Goal: Information Seeking & Learning: Find specific fact

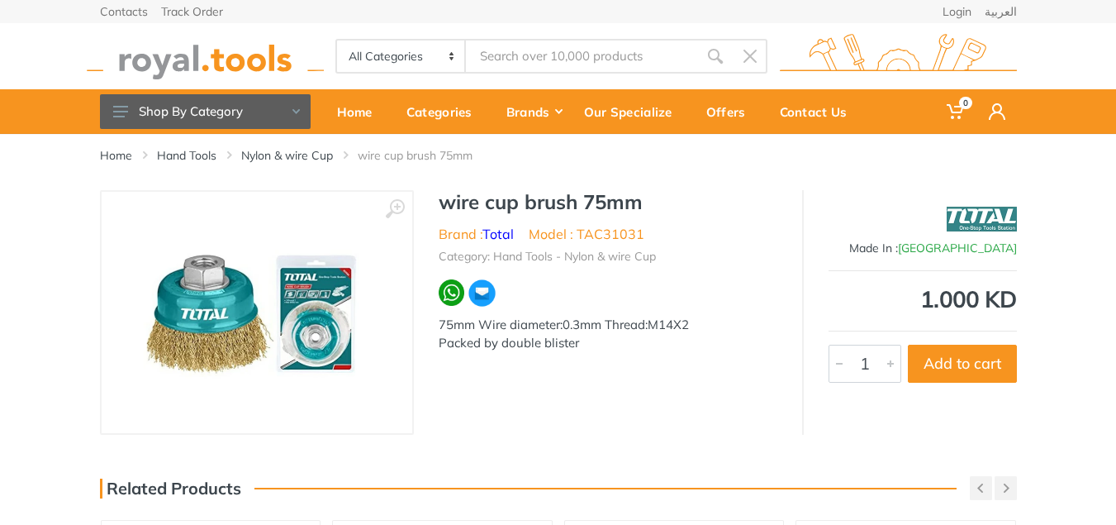
click at [537, 47] on input "Site search" at bounding box center [581, 56] width 231 height 35
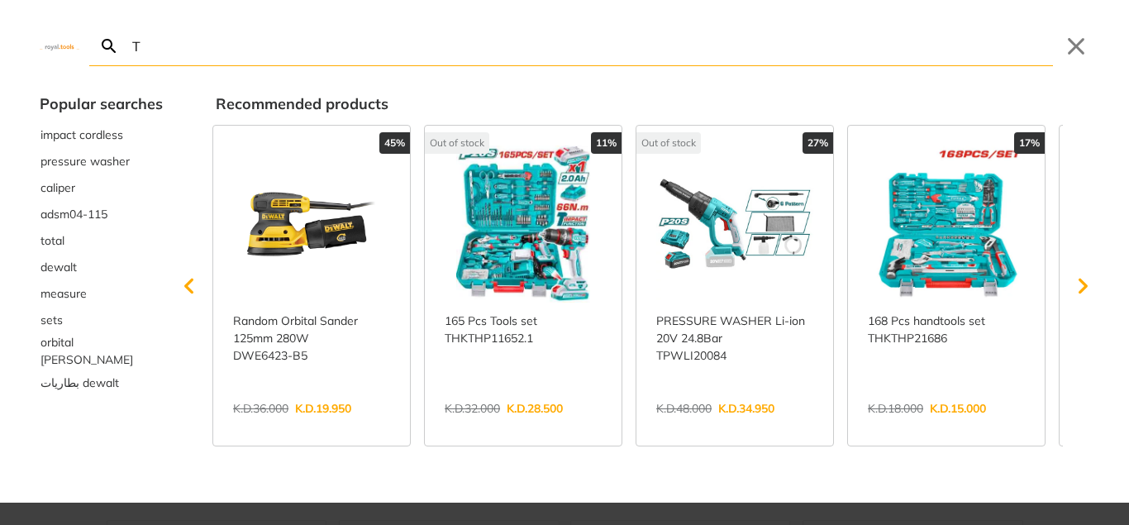
type input "T"
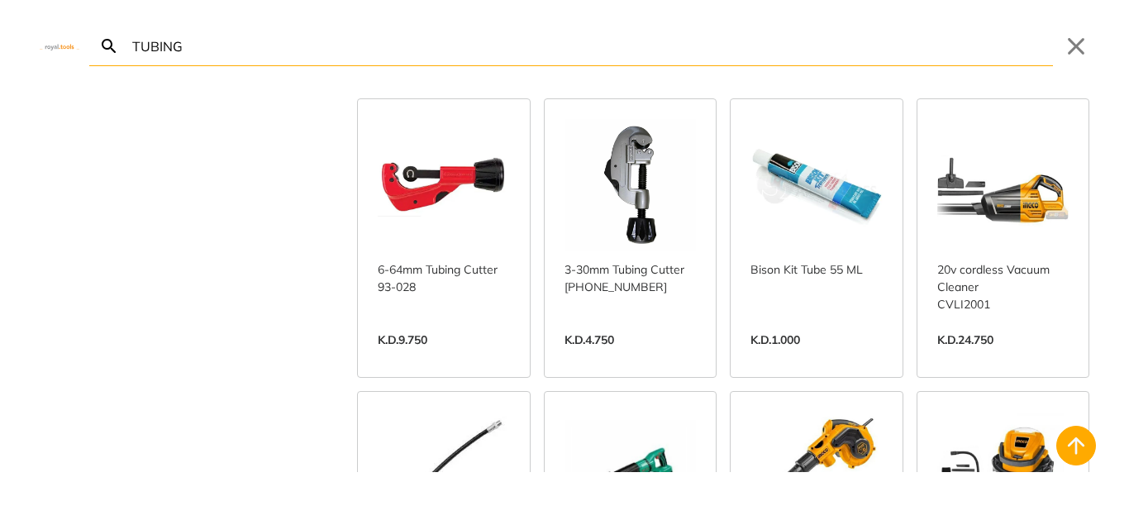
scroll to position [625, 0]
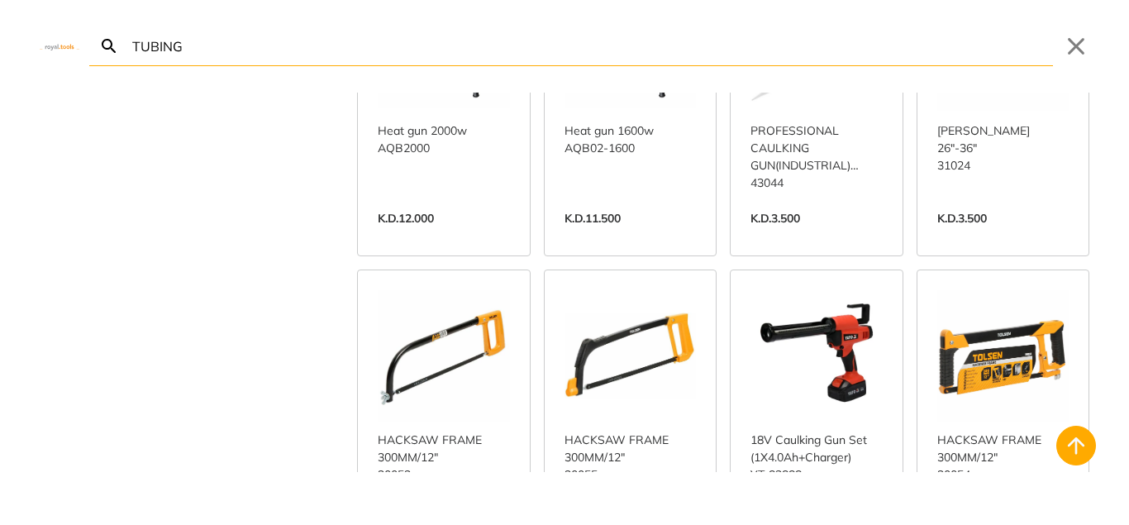
scroll to position [1365, 0]
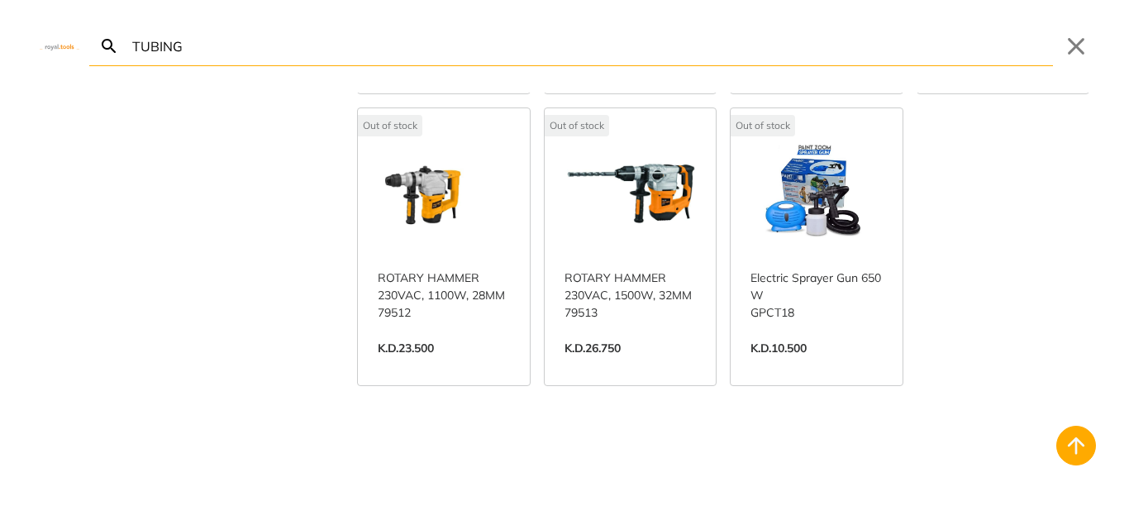
scroll to position [3299, 0]
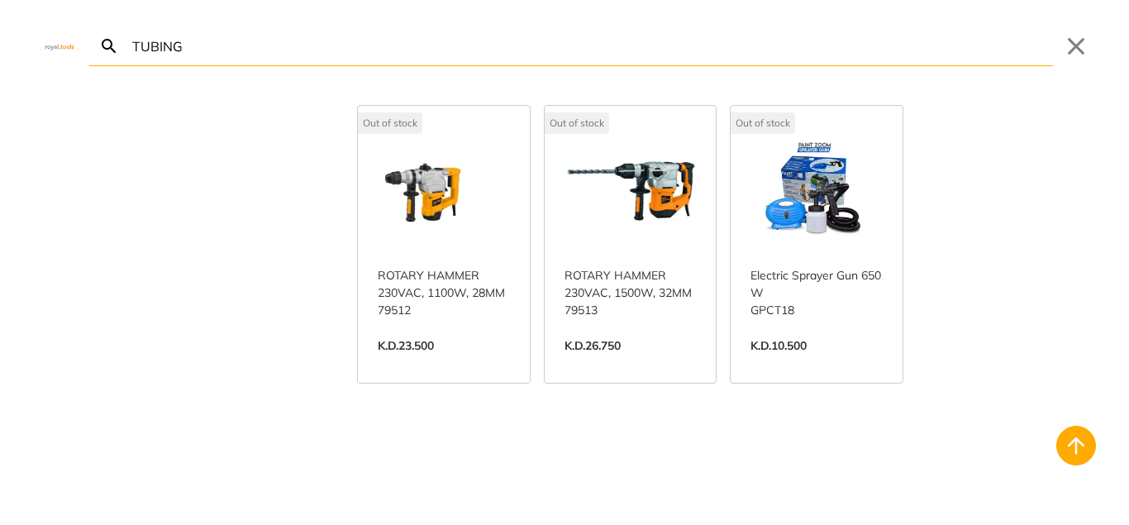
drag, startPoint x: 282, startPoint y: 40, endPoint x: 0, endPoint y: 88, distance: 285.7
click at [0, 88] on div "TUBING Search Submit Close Brand Bison 1 DCA 3 Dewalt 1 Fevicol 2 Fixtec 2 [PER…" at bounding box center [564, 262] width 1129 height 525
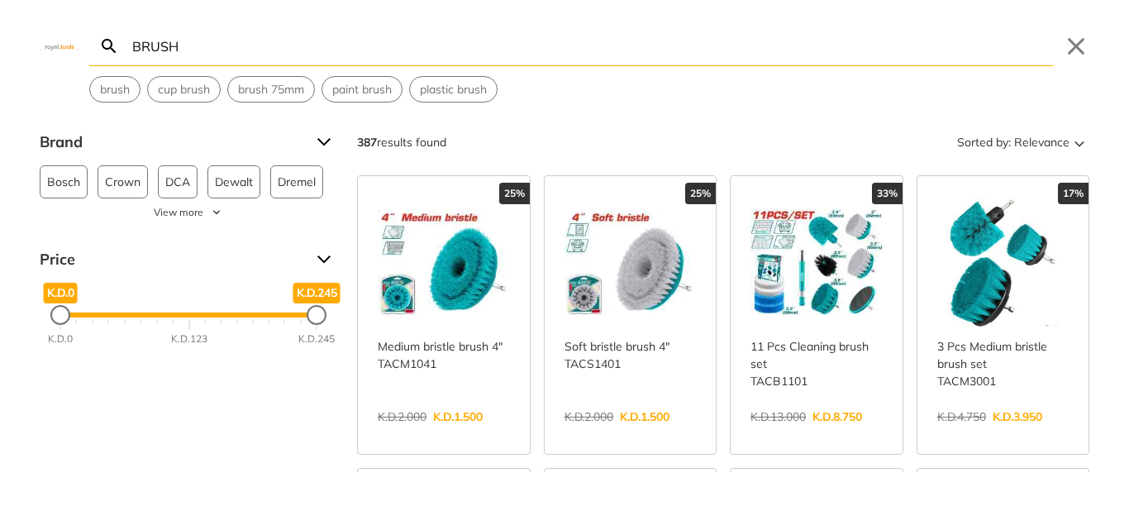
type input "BRUSH"
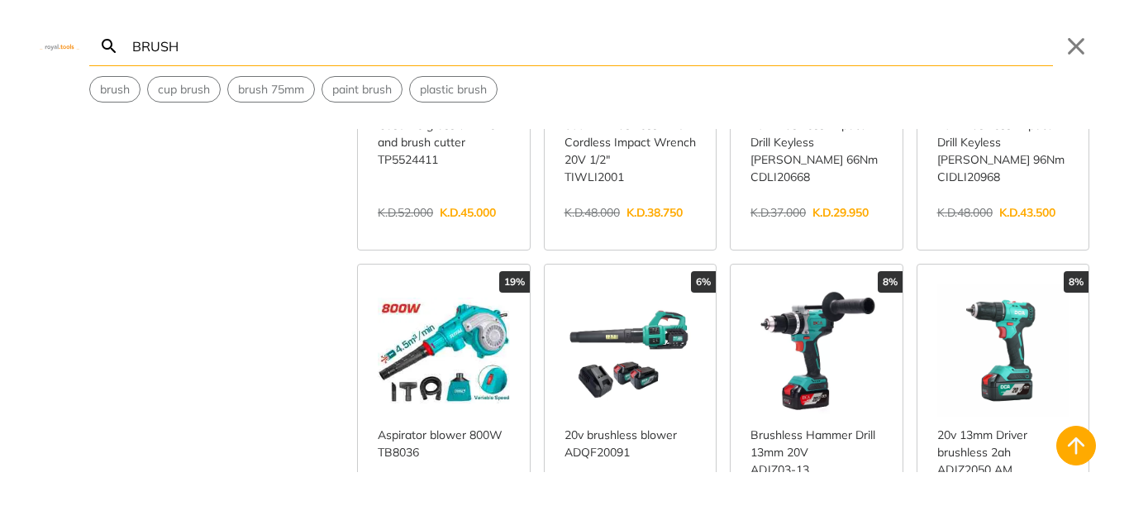
scroll to position [514, 0]
